Goal: Navigation & Orientation: Find specific page/section

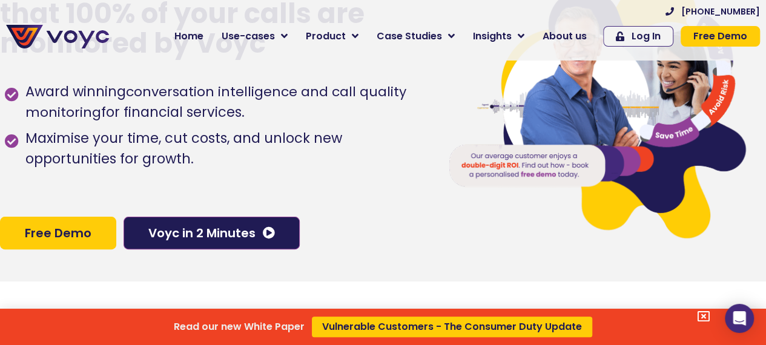
scroll to position [121, 0]
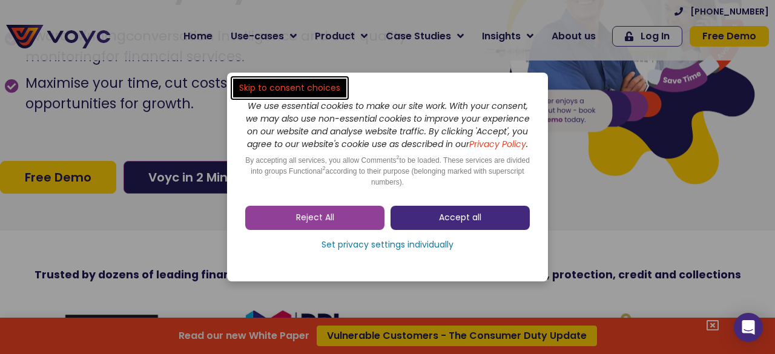
click at [434, 228] on link "Accept all" at bounding box center [460, 218] width 139 height 24
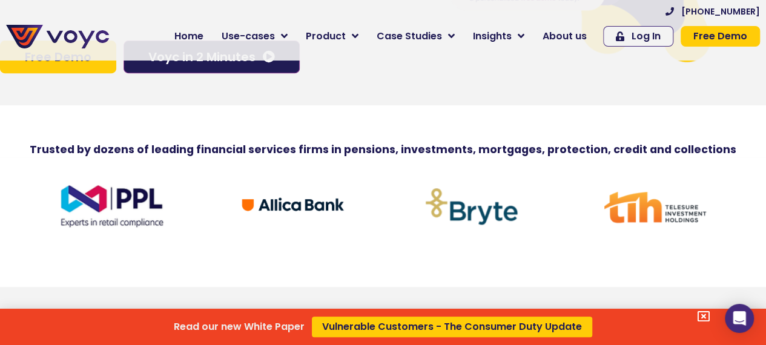
scroll to position [242, 0]
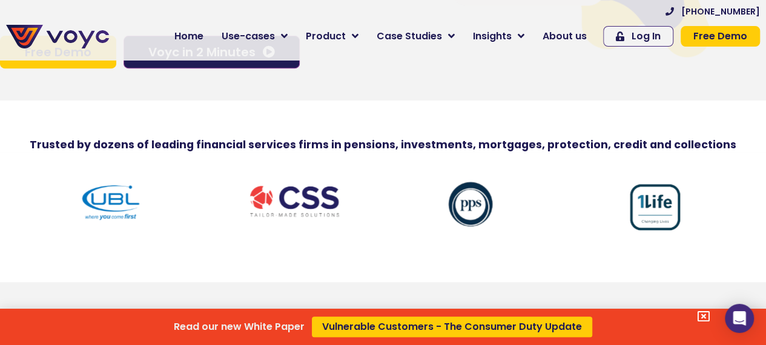
click at [580, 39] on div "Read our new White Paper Vulnerable Customers - The Consumer Duty Update" at bounding box center [383, 172] width 766 height 345
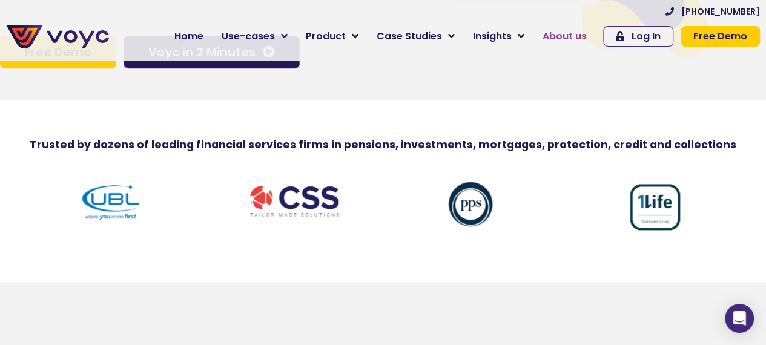
click at [580, 32] on span "About us" at bounding box center [565, 36] width 44 height 15
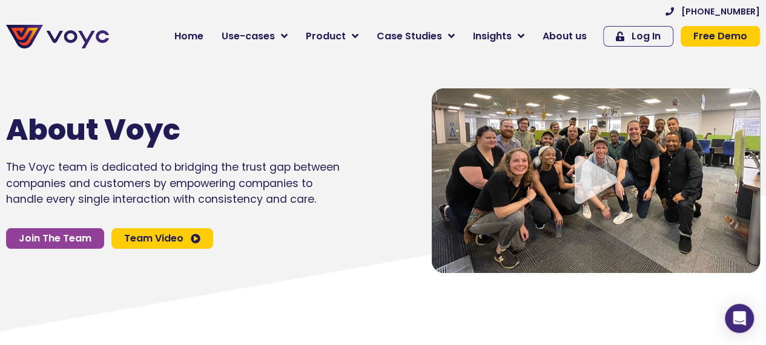
click at [584, 176] on icon "Video play button" at bounding box center [596, 180] width 42 height 48
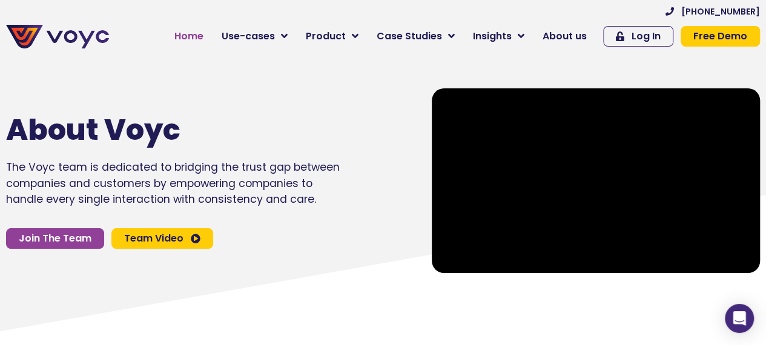
click at [202, 37] on span "Home" at bounding box center [188, 36] width 29 height 15
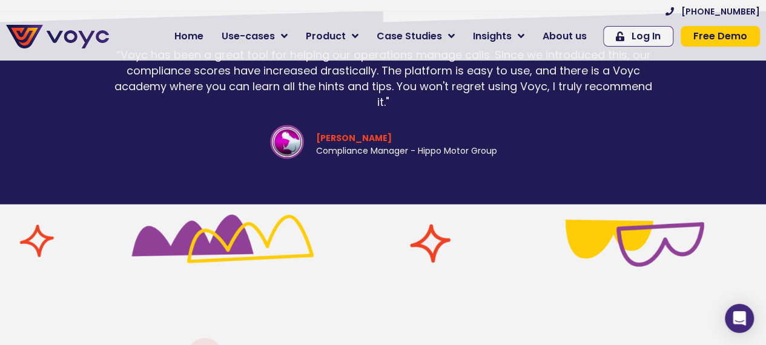
scroll to position [3393, 0]
